Goal: Transaction & Acquisition: Download file/media

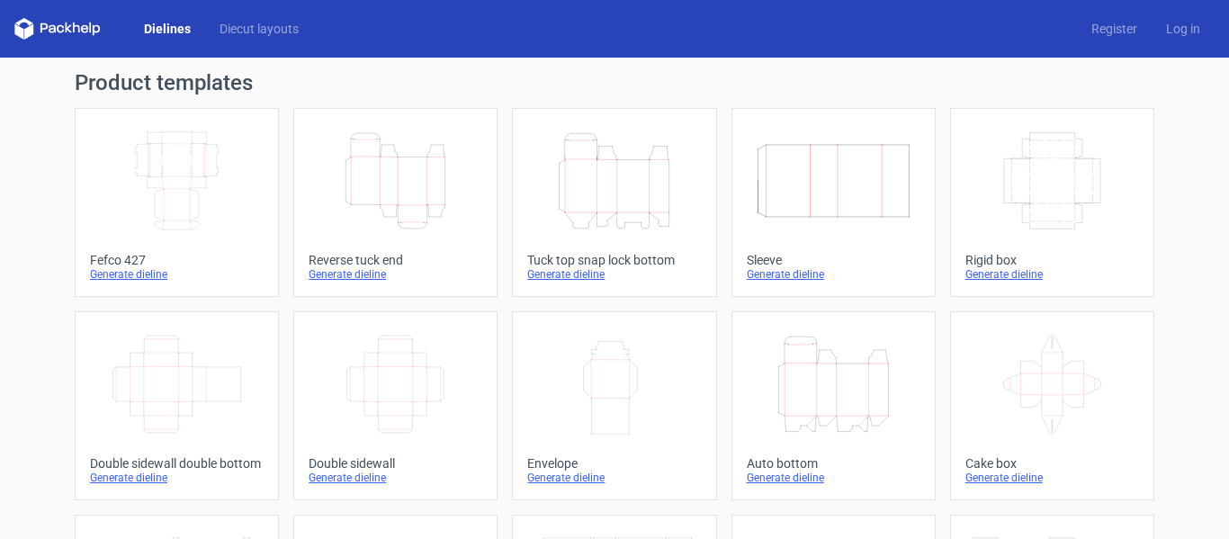
click at [388, 222] on icon "Height Depth Width" at bounding box center [395, 180] width 159 height 101
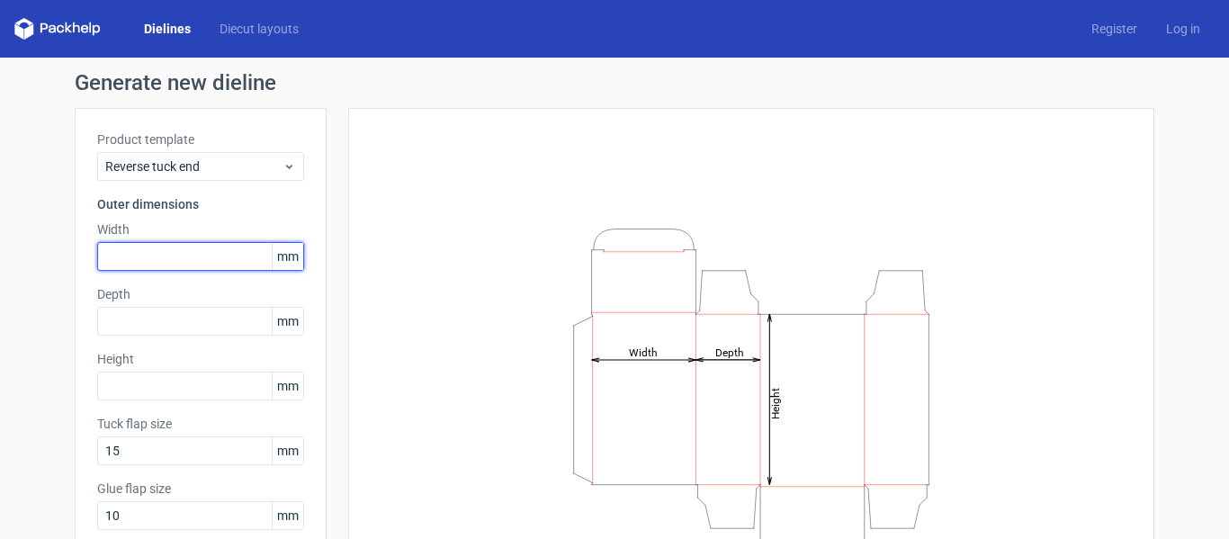
click at [205, 266] on input "text" at bounding box center [200, 256] width 207 height 29
type input "220"
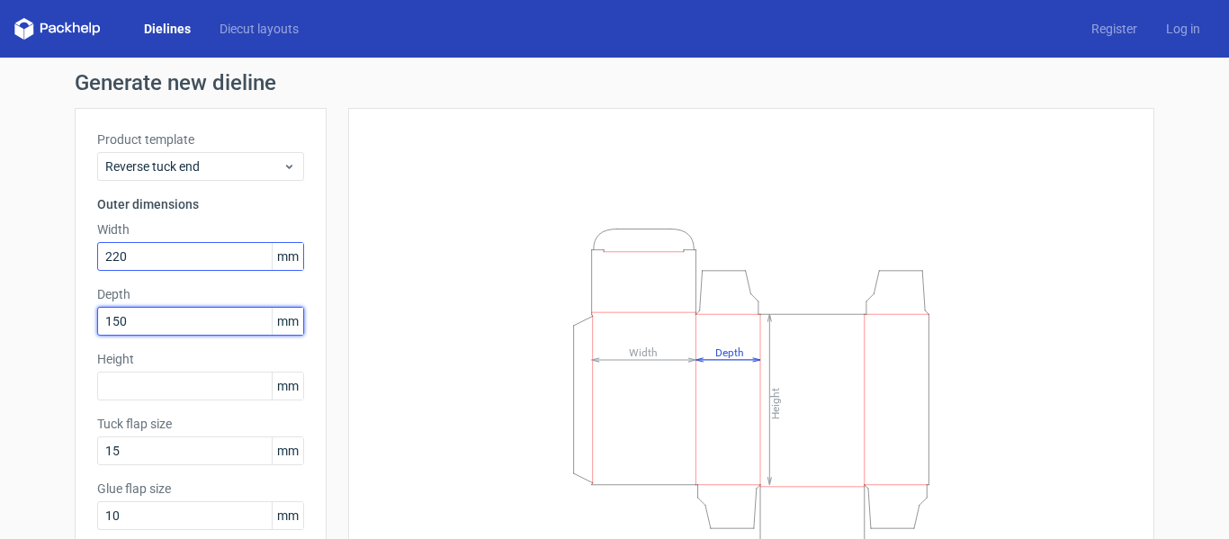
type input "150"
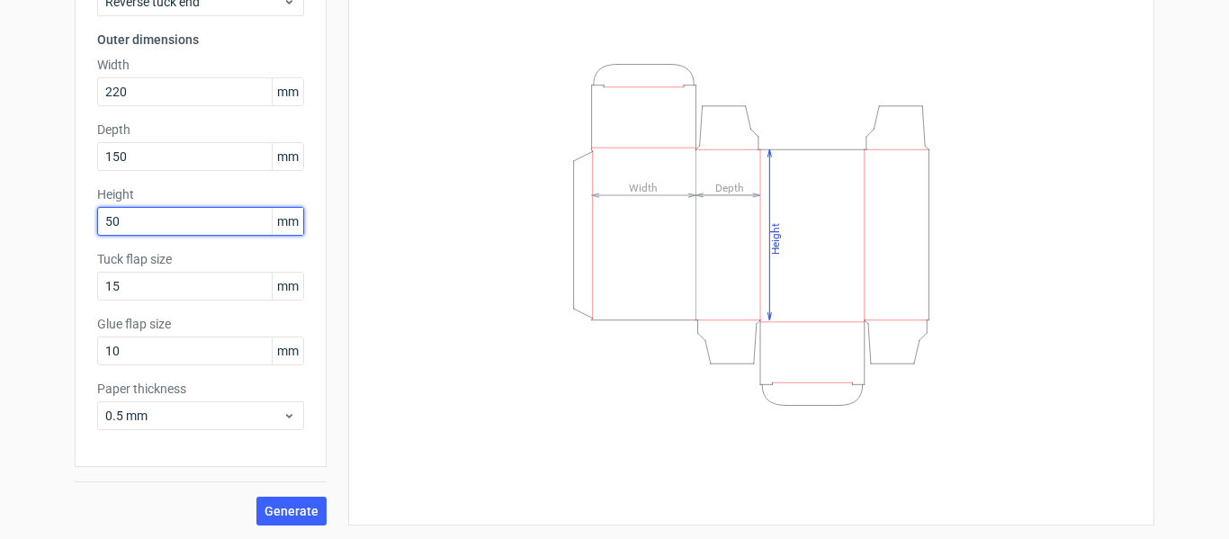
scroll to position [166, 0]
type input "50"
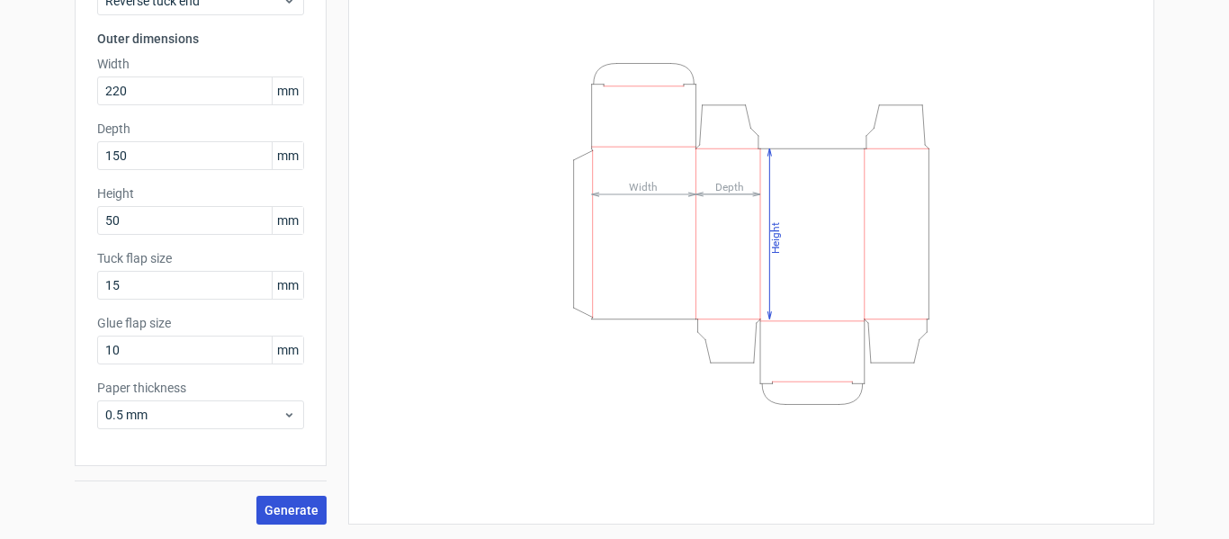
click at [291, 511] on span "Generate" at bounding box center [292, 510] width 54 height 13
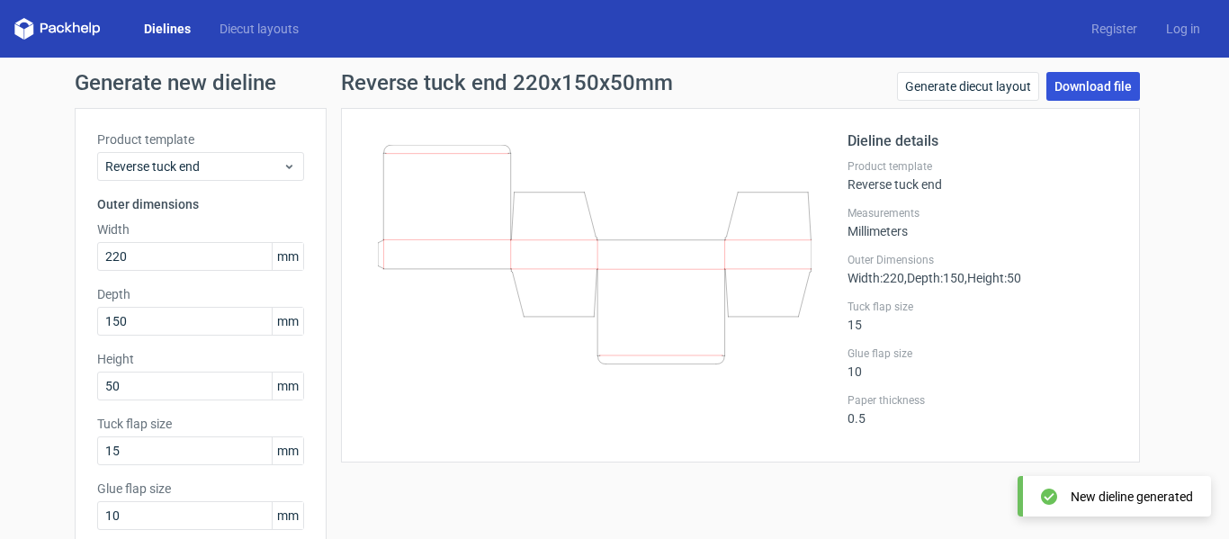
click at [1072, 85] on link "Download file" at bounding box center [1093, 86] width 94 height 29
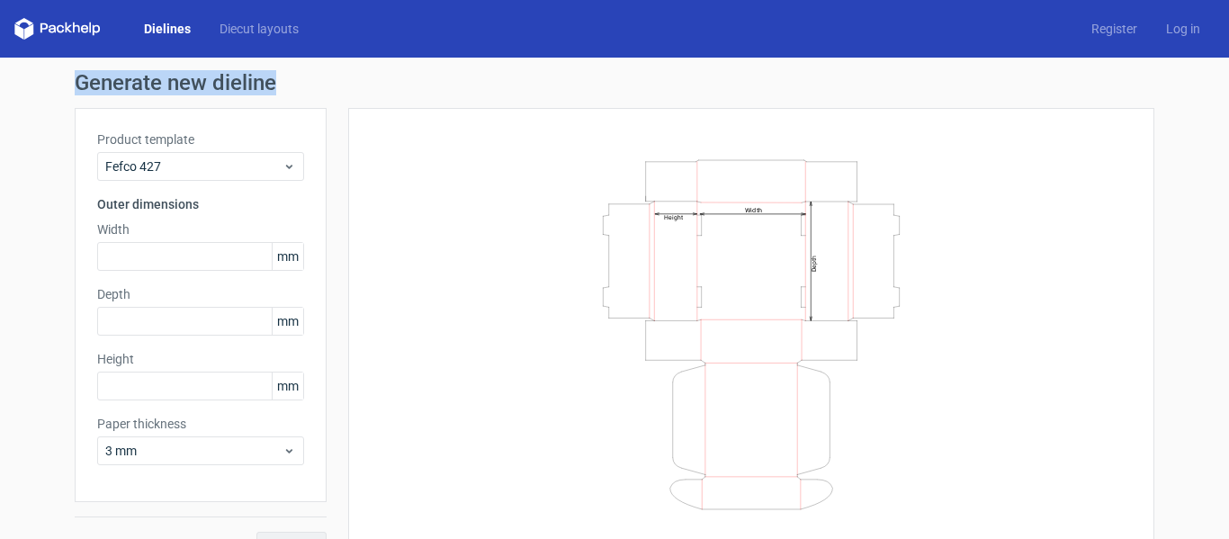
drag, startPoint x: 69, startPoint y: 82, endPoint x: 273, endPoint y: 91, distance: 203.5
click at [273, 92] on h1 "Generate new dieline" at bounding box center [615, 83] width 1080 height 22
copy h1 "Generate new dieline"
